Goal: Information Seeking & Learning: Find specific page/section

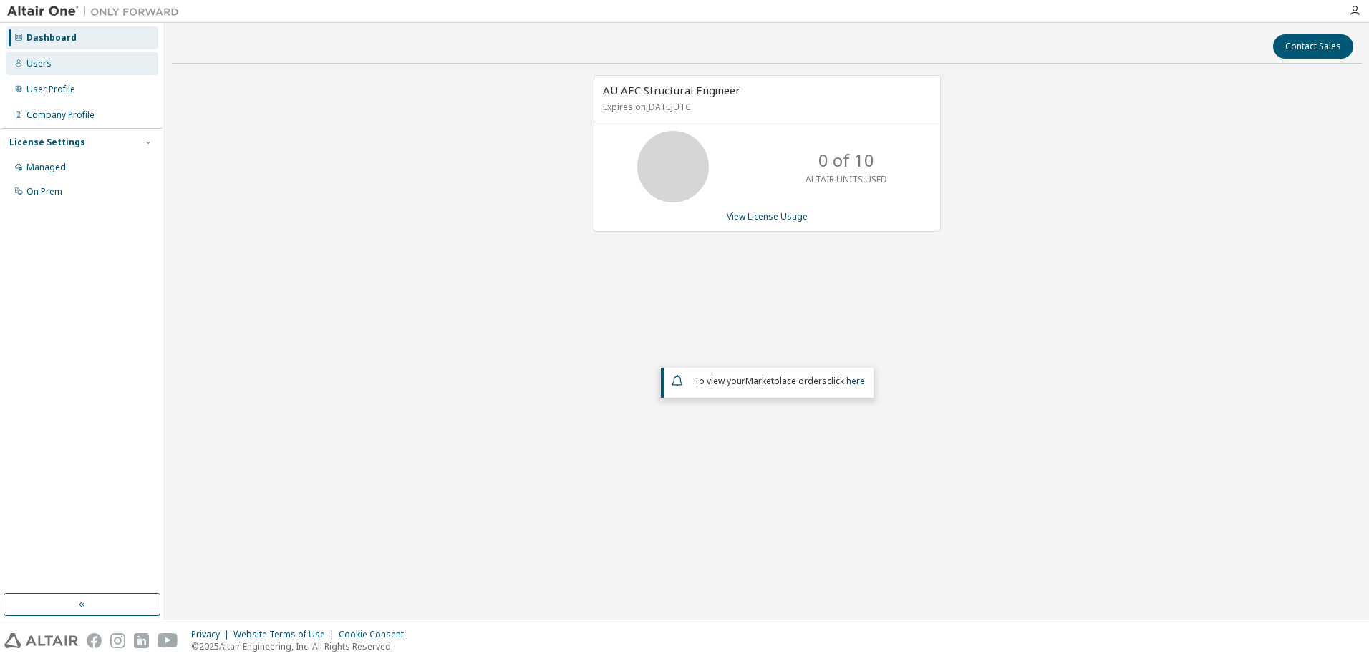
click at [83, 73] on div "Users" at bounding box center [82, 63] width 152 height 23
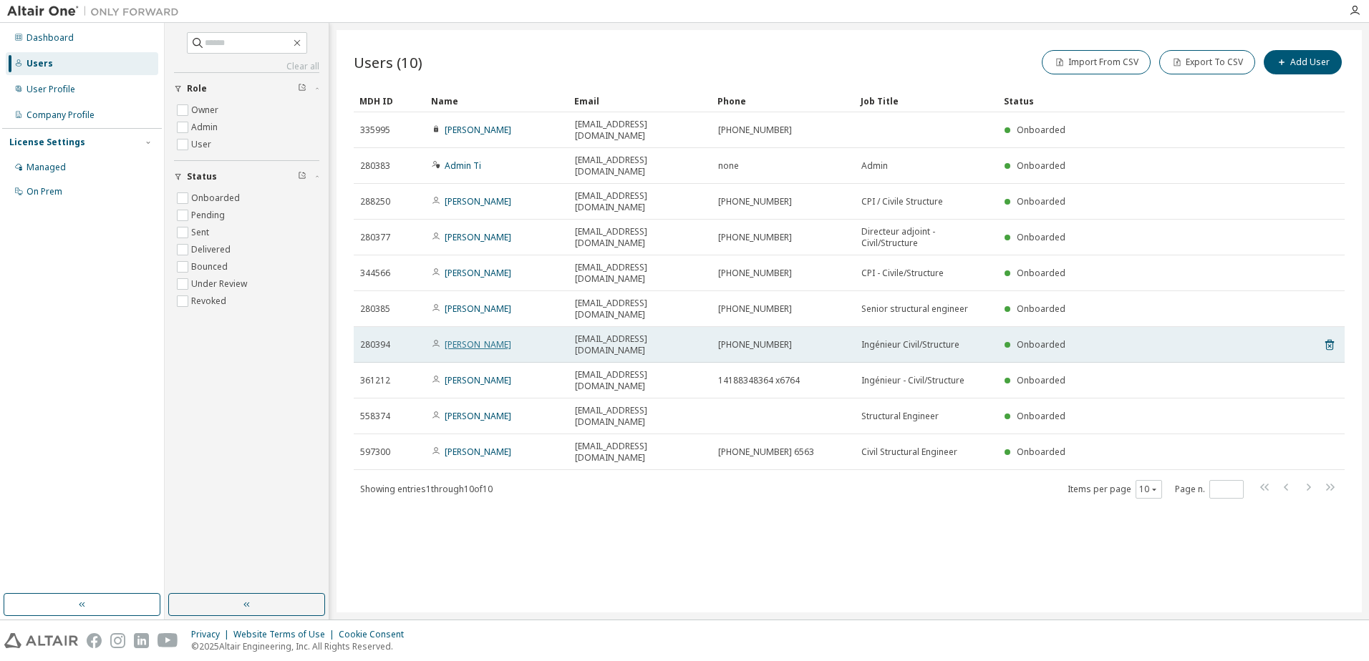
click at [477, 339] on link "Felix Vegas" at bounding box center [478, 345] width 67 height 12
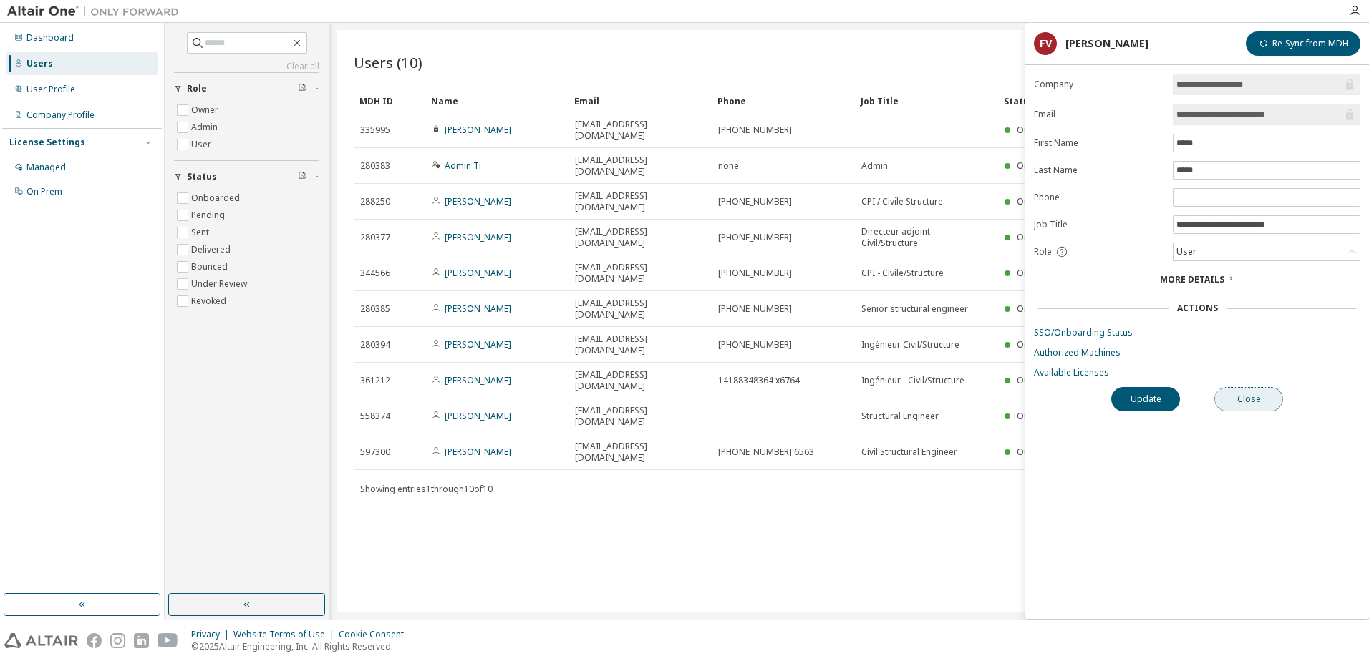
click at [1265, 404] on button "Close" at bounding box center [1248, 399] width 69 height 24
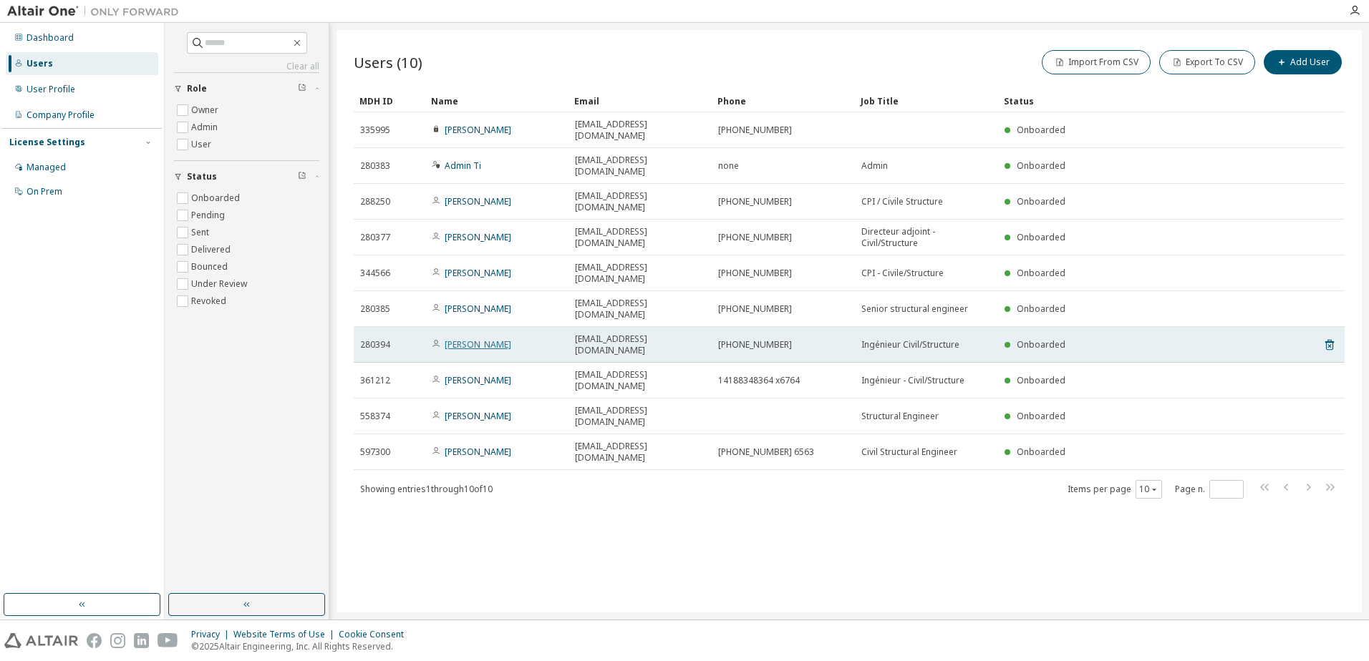
click at [458, 339] on link "Felix Vegas" at bounding box center [478, 345] width 67 height 12
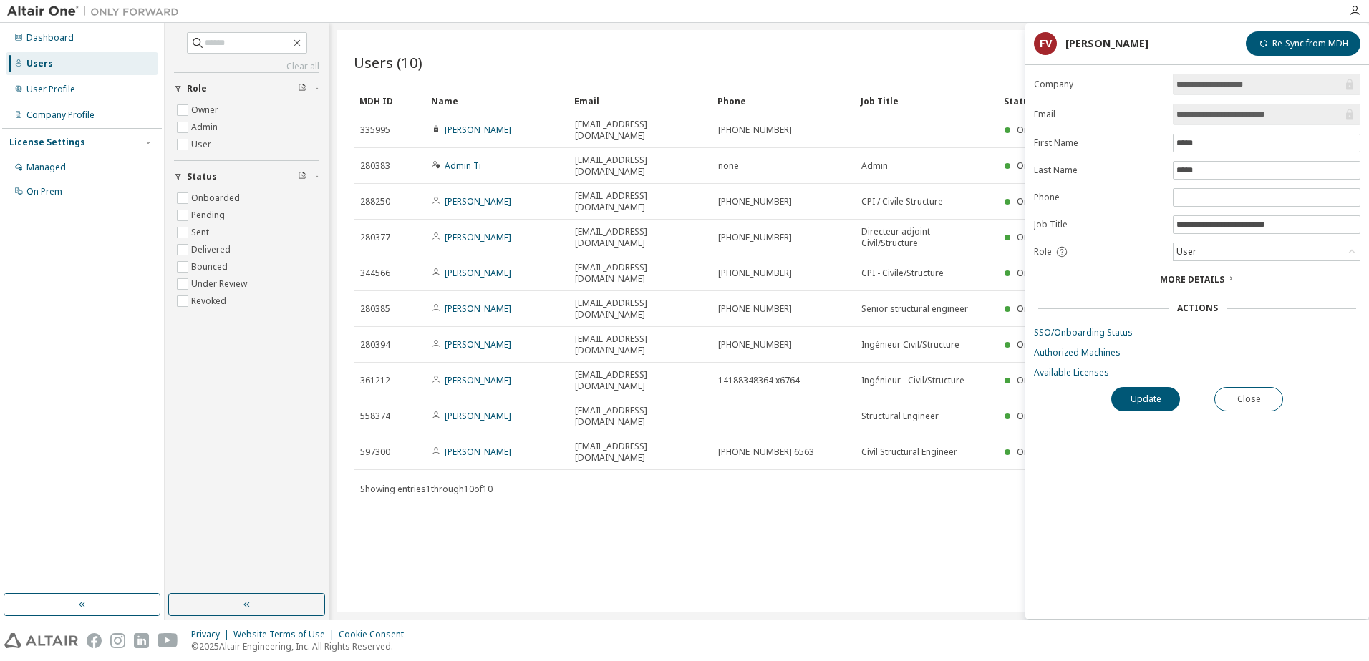
click at [1219, 272] on div "More Details" at bounding box center [1197, 280] width 326 height 20
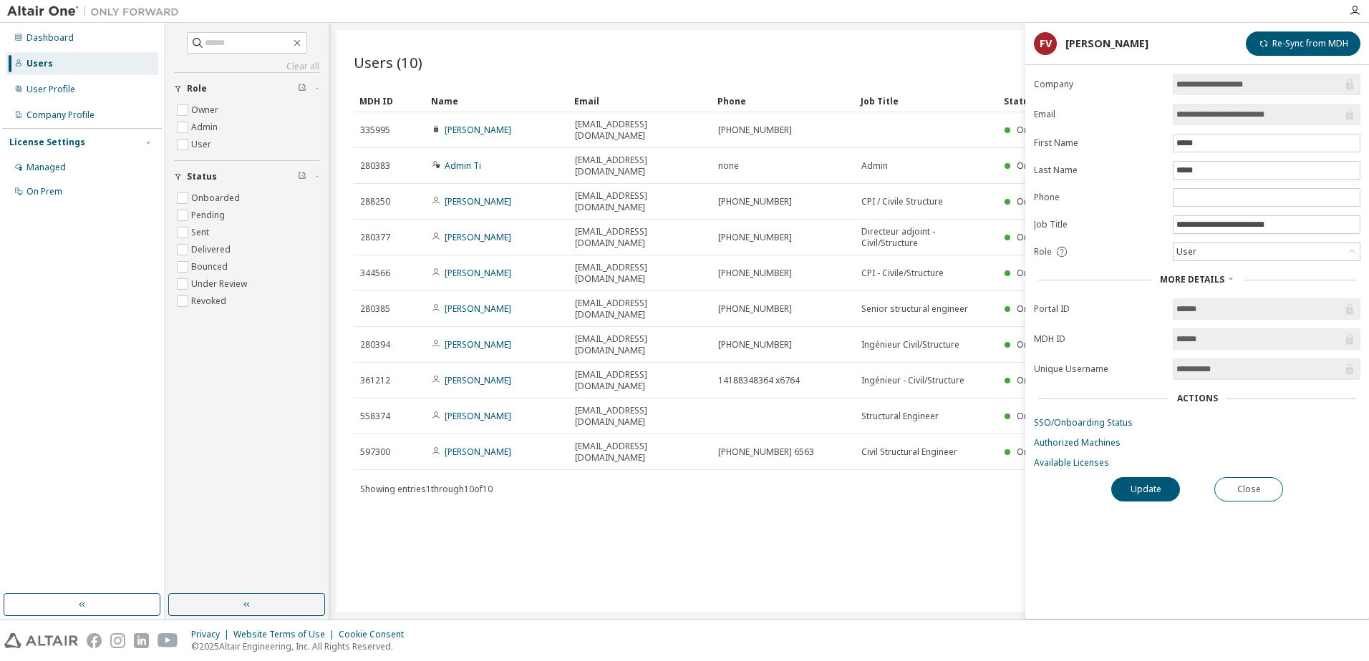
click at [1202, 283] on span "More Details" at bounding box center [1192, 279] width 64 height 12
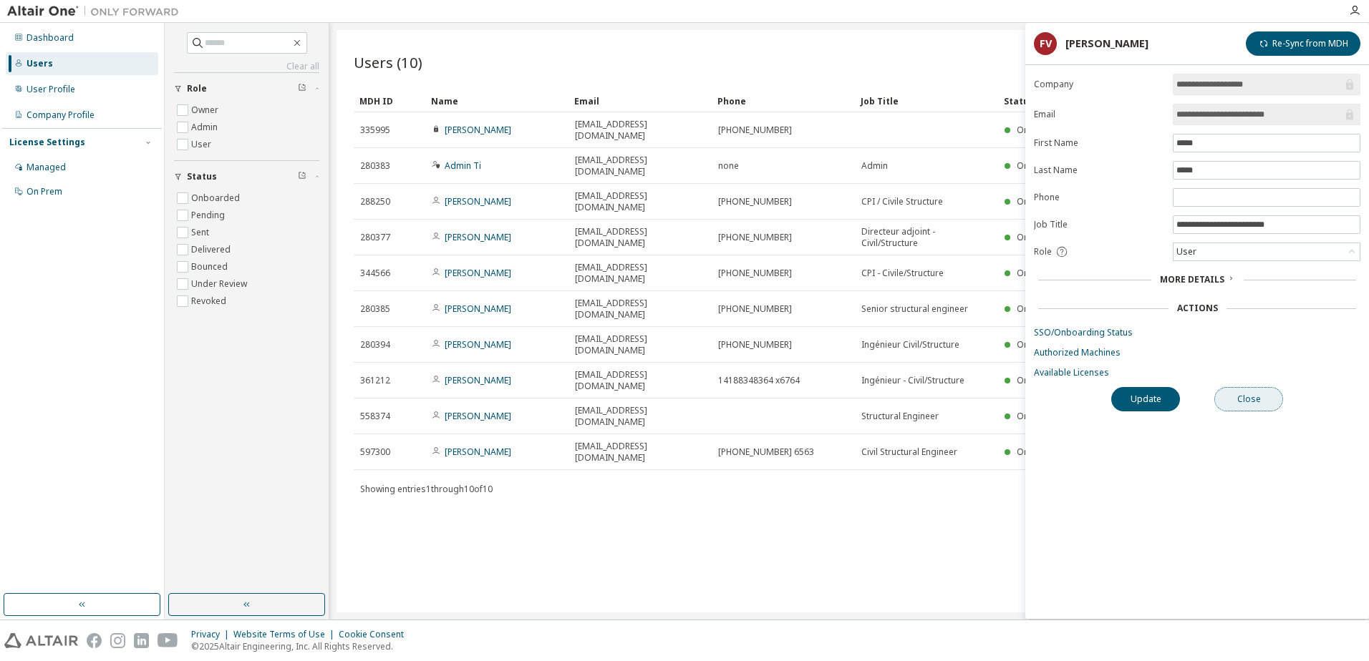
click at [1275, 409] on button "Close" at bounding box center [1248, 399] width 69 height 24
